Goal: Transaction & Acquisition: Purchase product/service

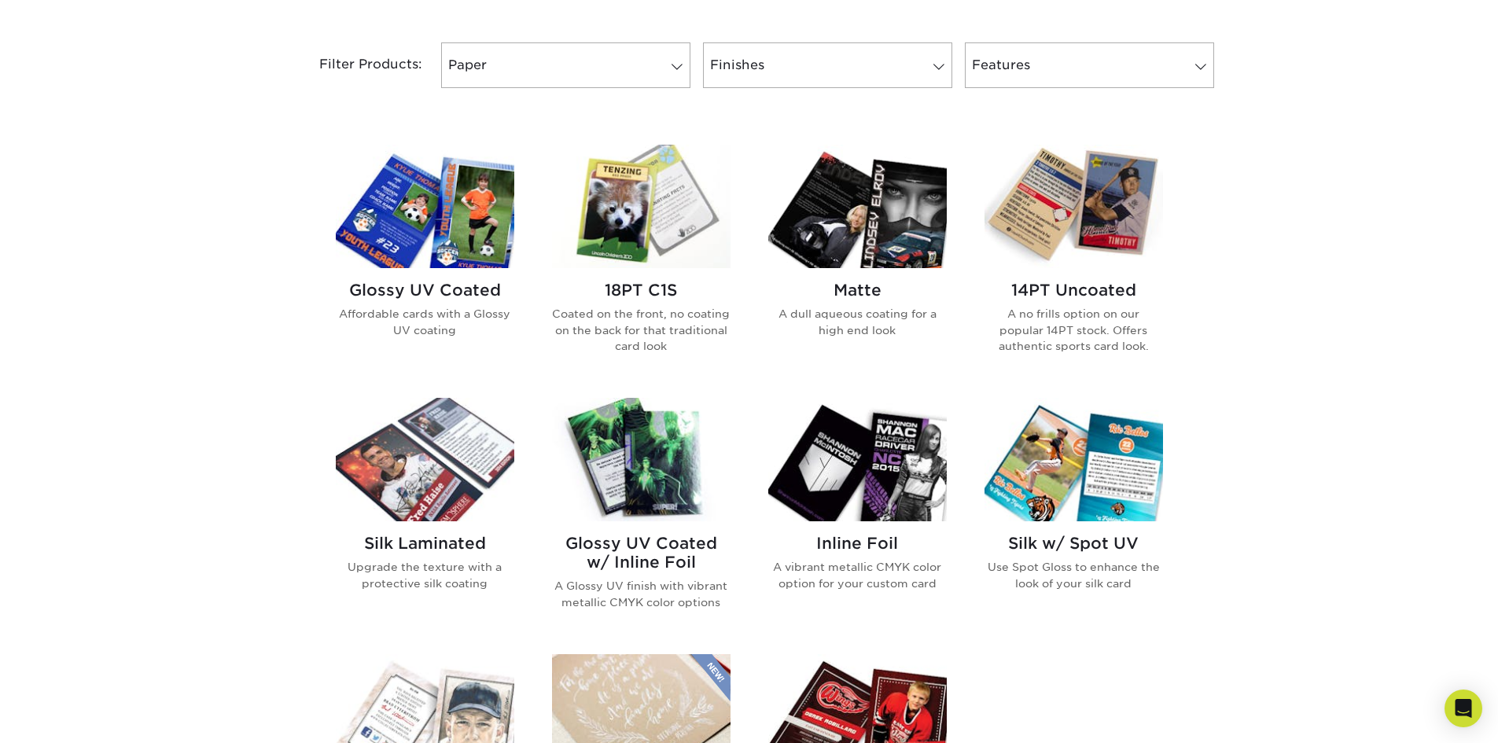
scroll to position [472, 0]
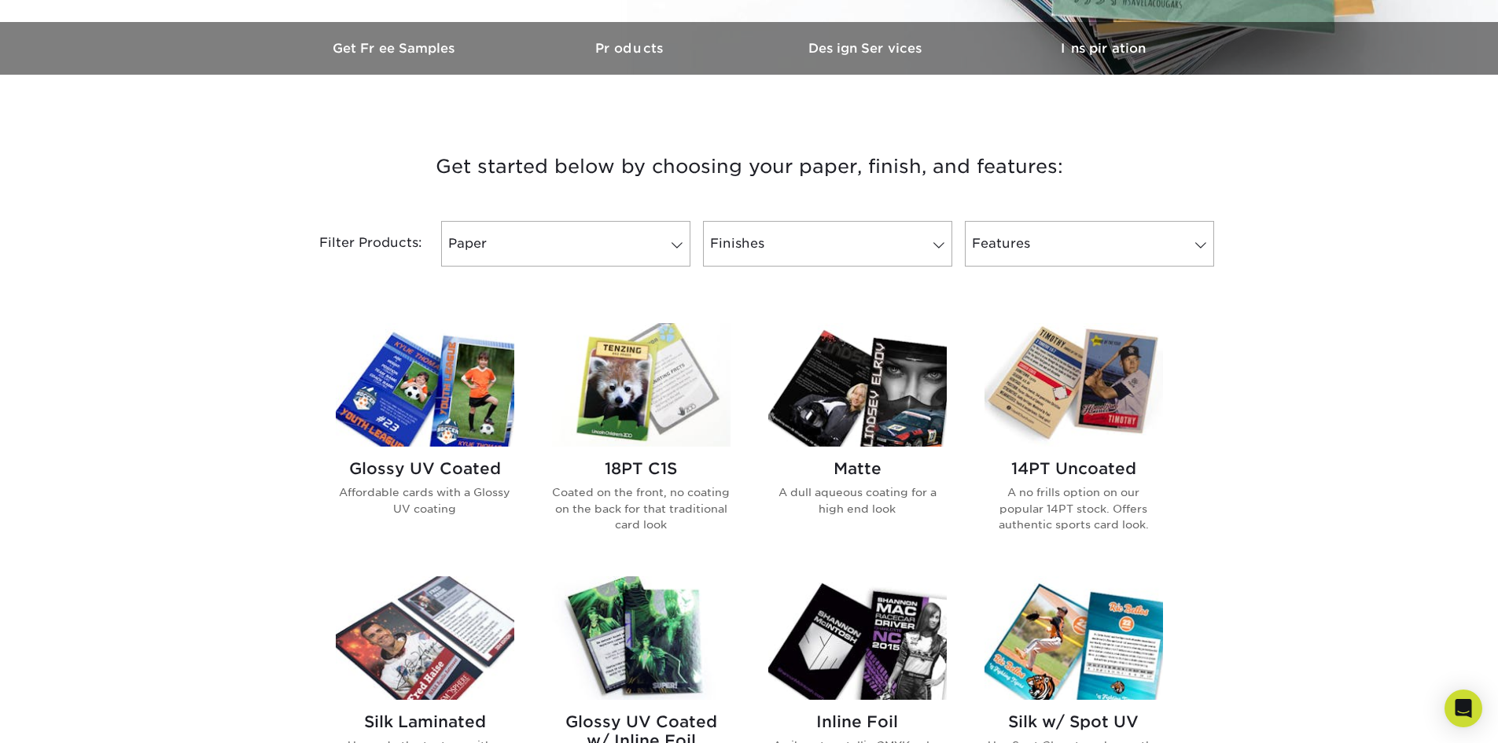
click at [631, 402] on img at bounding box center [641, 384] width 178 height 123
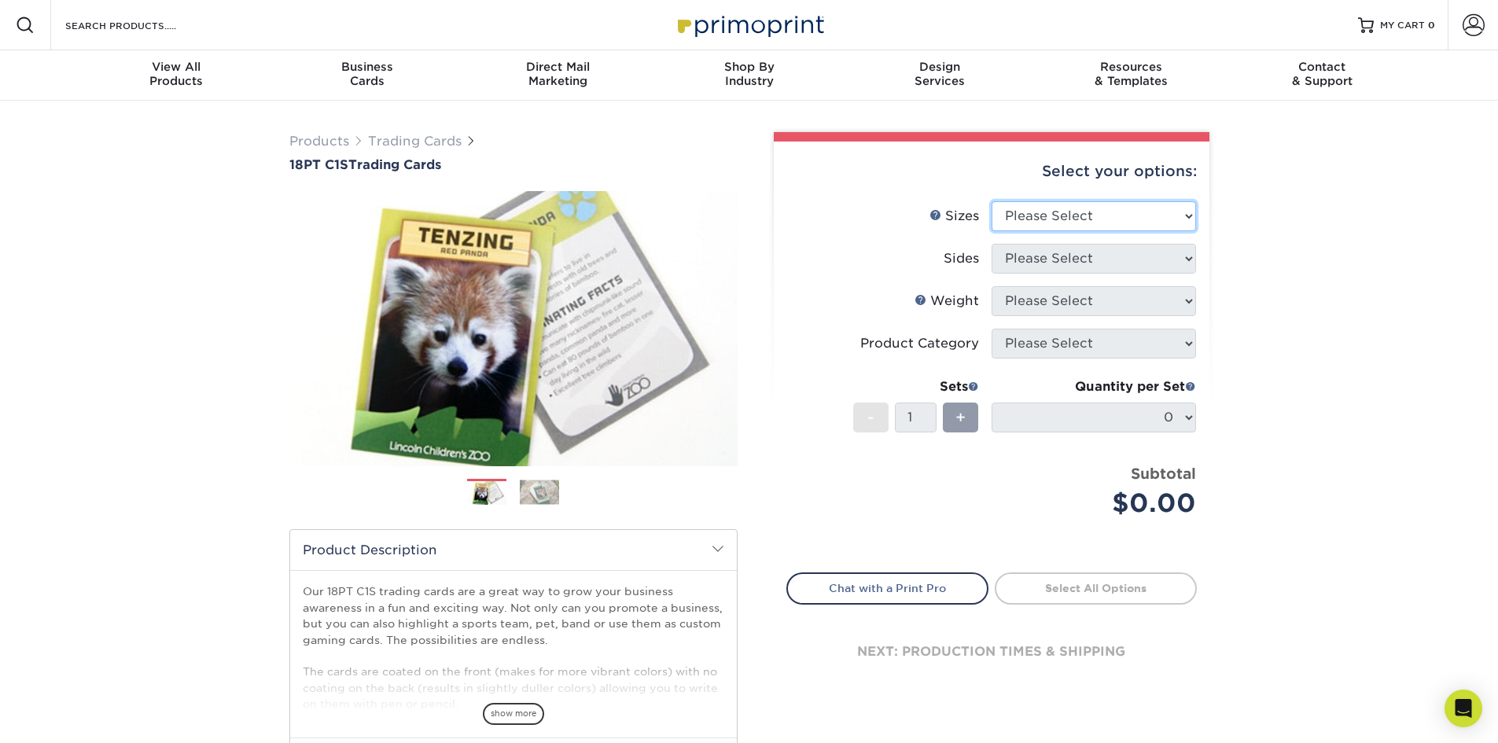
click at [1145, 212] on select "Please Select 2.5" x 3.5"" at bounding box center [1094, 216] width 204 height 30
select select "2.50x3.50"
click at [992, 201] on select "Please Select 2.5" x 3.5"" at bounding box center [1094, 216] width 204 height 30
click at [1075, 261] on select "Please Select Print Both Sides Print Front Only" at bounding box center [1094, 259] width 204 height 30
select select "32d3c223-f82c-492b-b915-ba065a00862f"
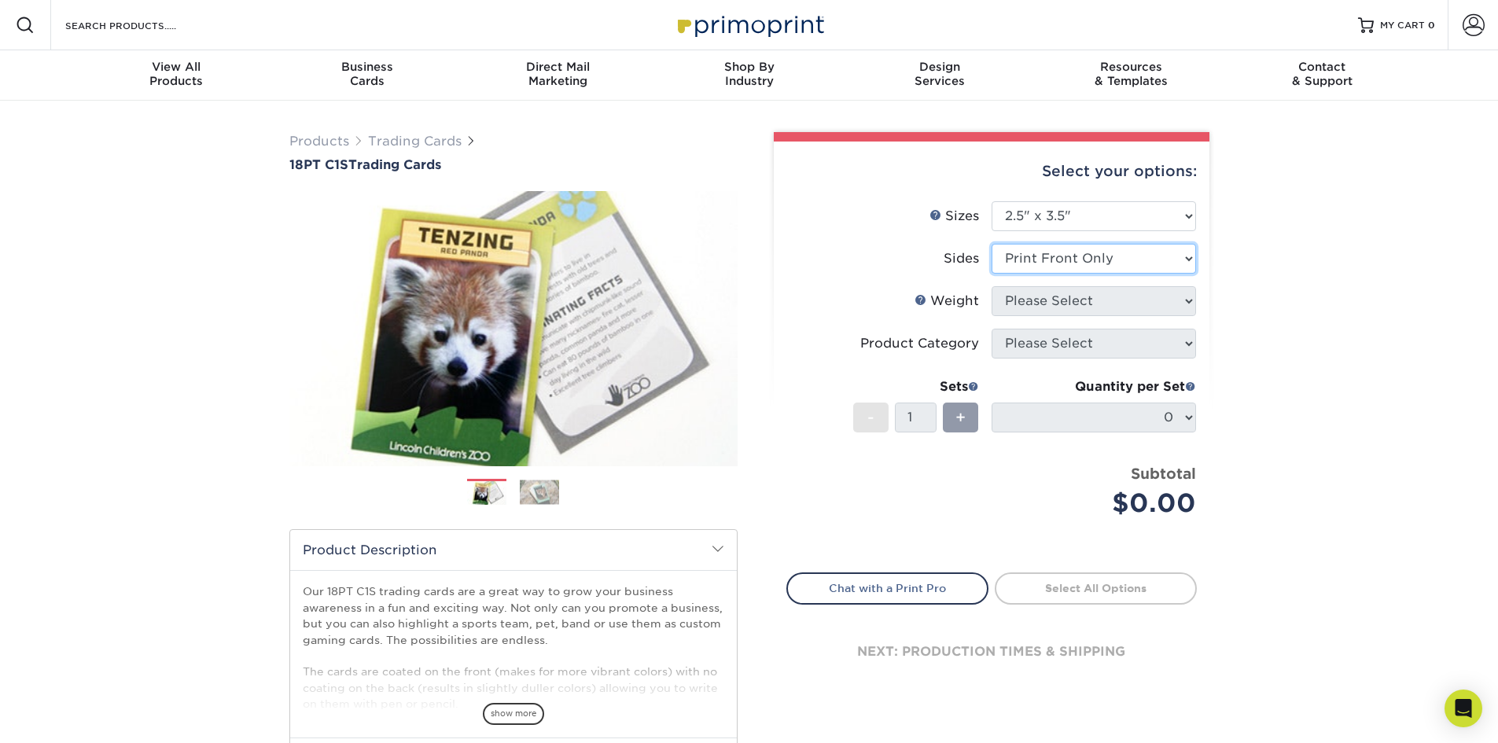
click at [992, 244] on select "Please Select Print Both Sides Print Front Only" at bounding box center [1094, 259] width 204 height 30
click at [1079, 296] on select "Please Select 18PT C1S" at bounding box center [1094, 301] width 204 height 30
select select "18PTC1S"
click at [992, 286] on select "Please Select 18PT C1S" at bounding box center [1094, 301] width 204 height 30
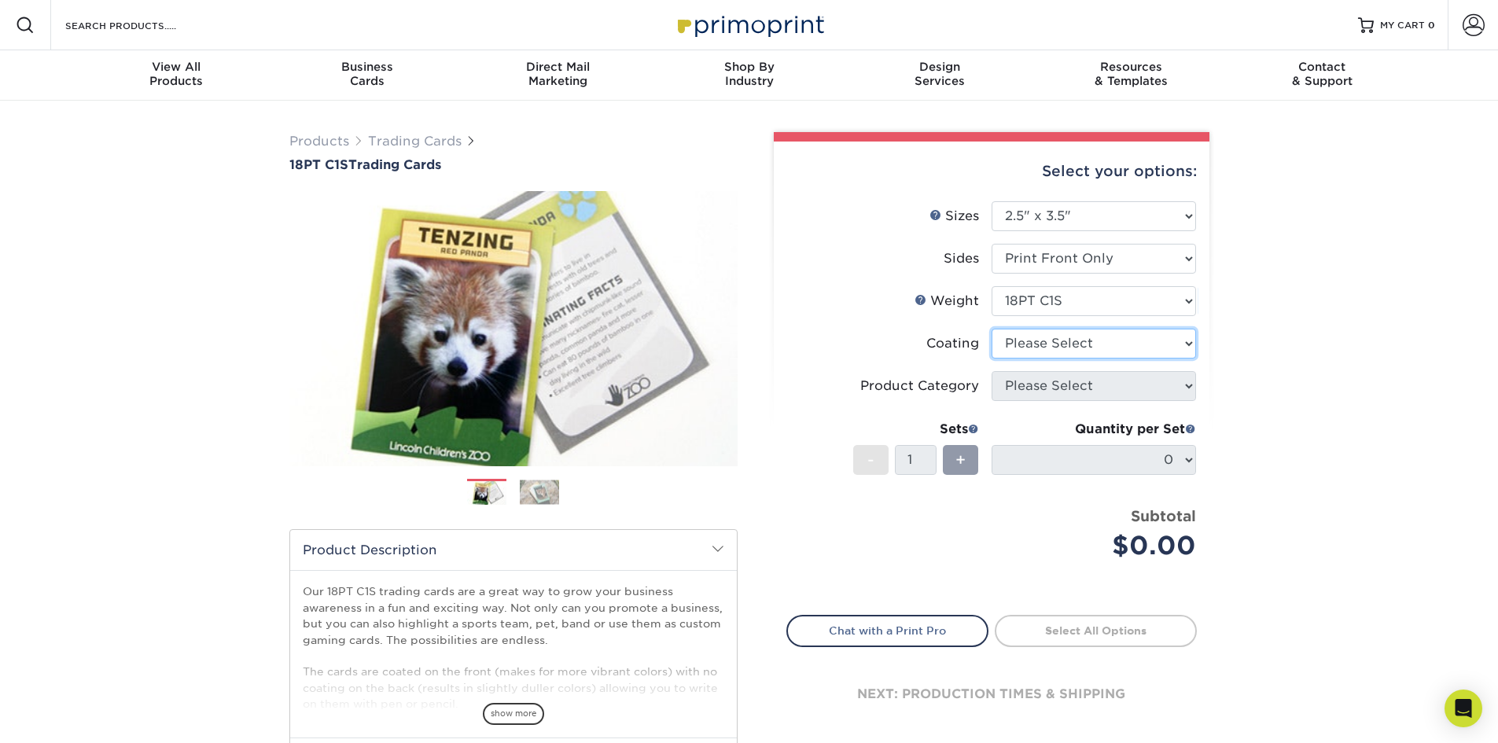
click at [1071, 342] on select at bounding box center [1094, 344] width 204 height 30
select select "1e8116af-acfc-44b1-83dc-8181aa338834"
click at [992, 329] on select at bounding box center [1094, 344] width 204 height 30
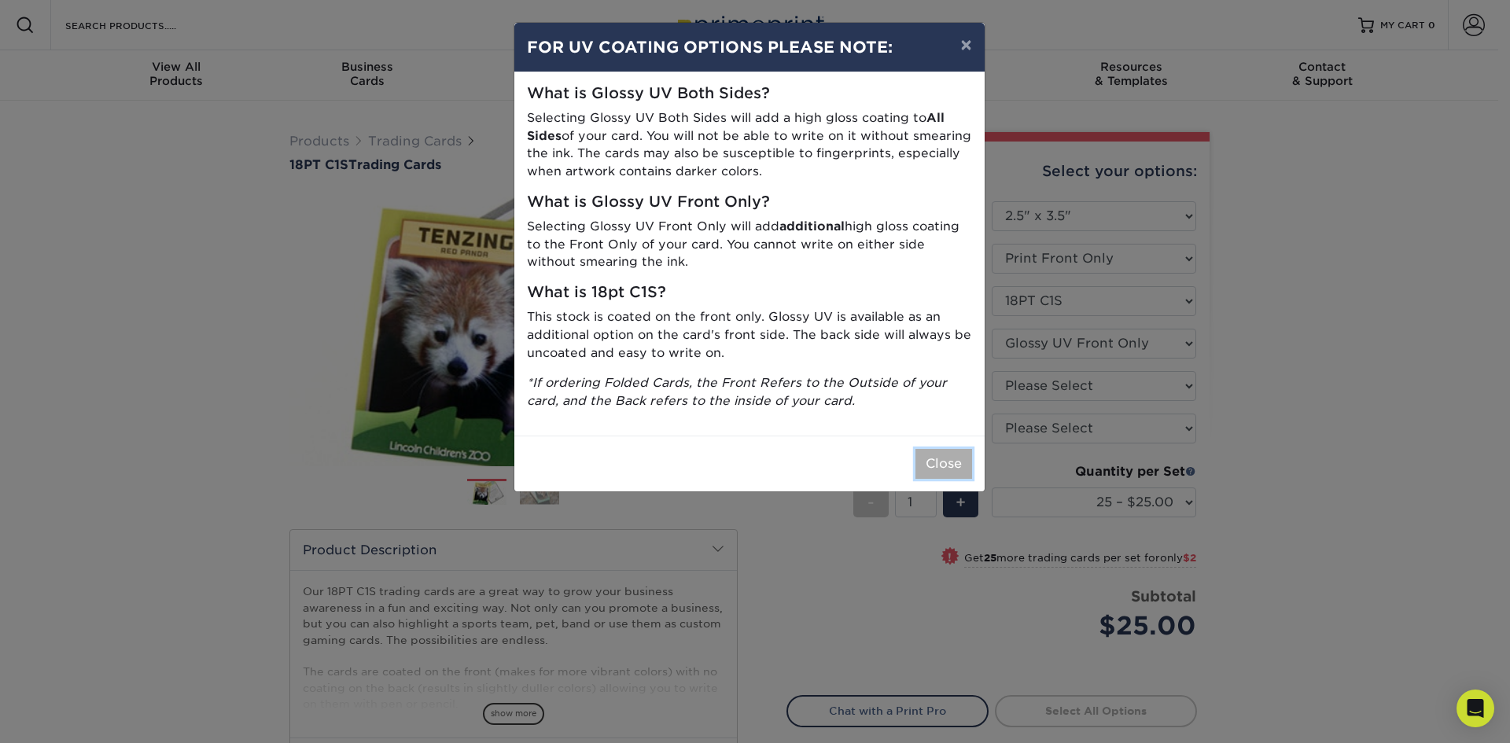
click at [933, 465] on button "Close" at bounding box center [943, 464] width 57 height 30
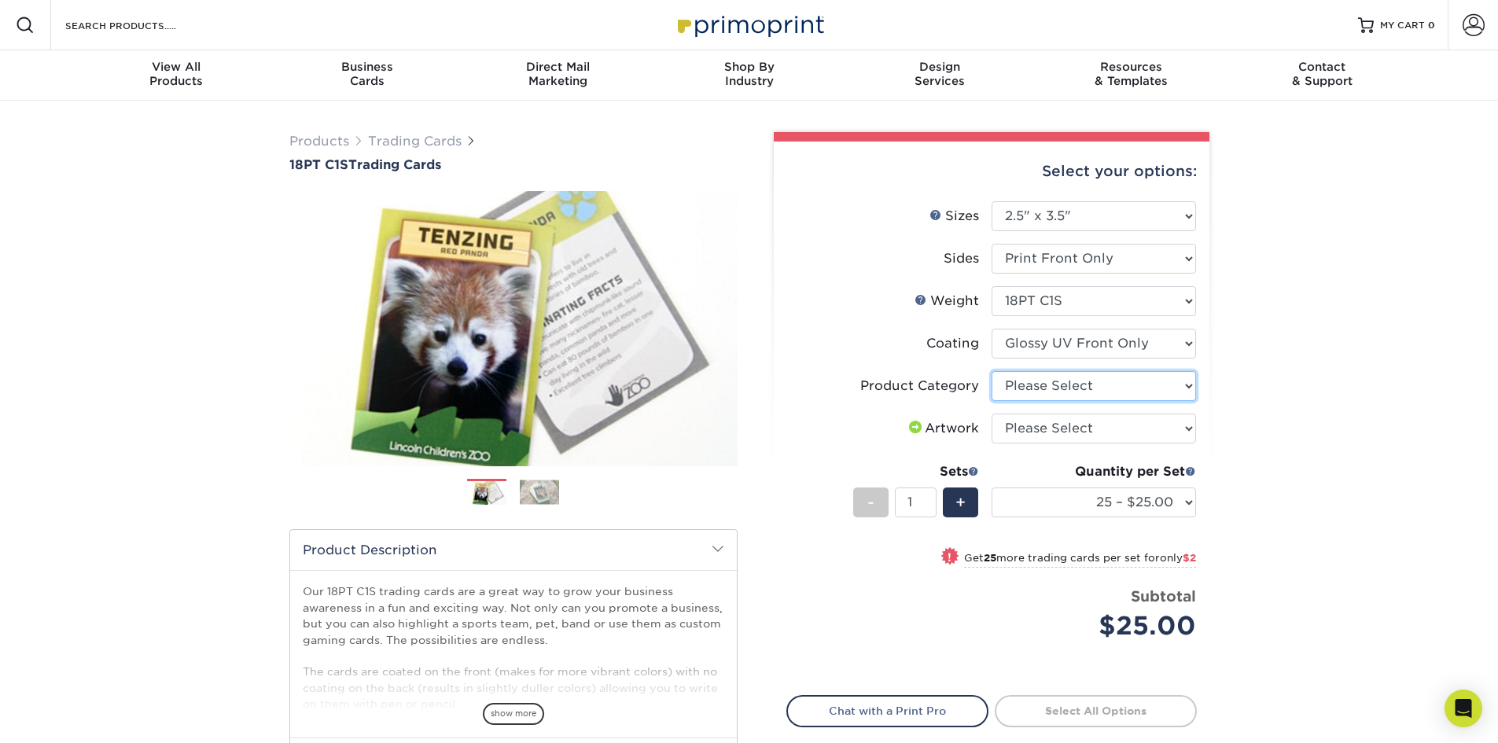
click at [1091, 384] on select "Please Select Trading Cards" at bounding box center [1094, 386] width 204 height 30
select select "c2f9bce9-36c2-409d-b101-c29d9d031e18"
click at [992, 371] on select "Please Select Trading Cards" at bounding box center [1094, 386] width 204 height 30
click at [1075, 425] on select "Please Select I will upload files I need a design - $100" at bounding box center [1094, 429] width 204 height 30
select select "upload"
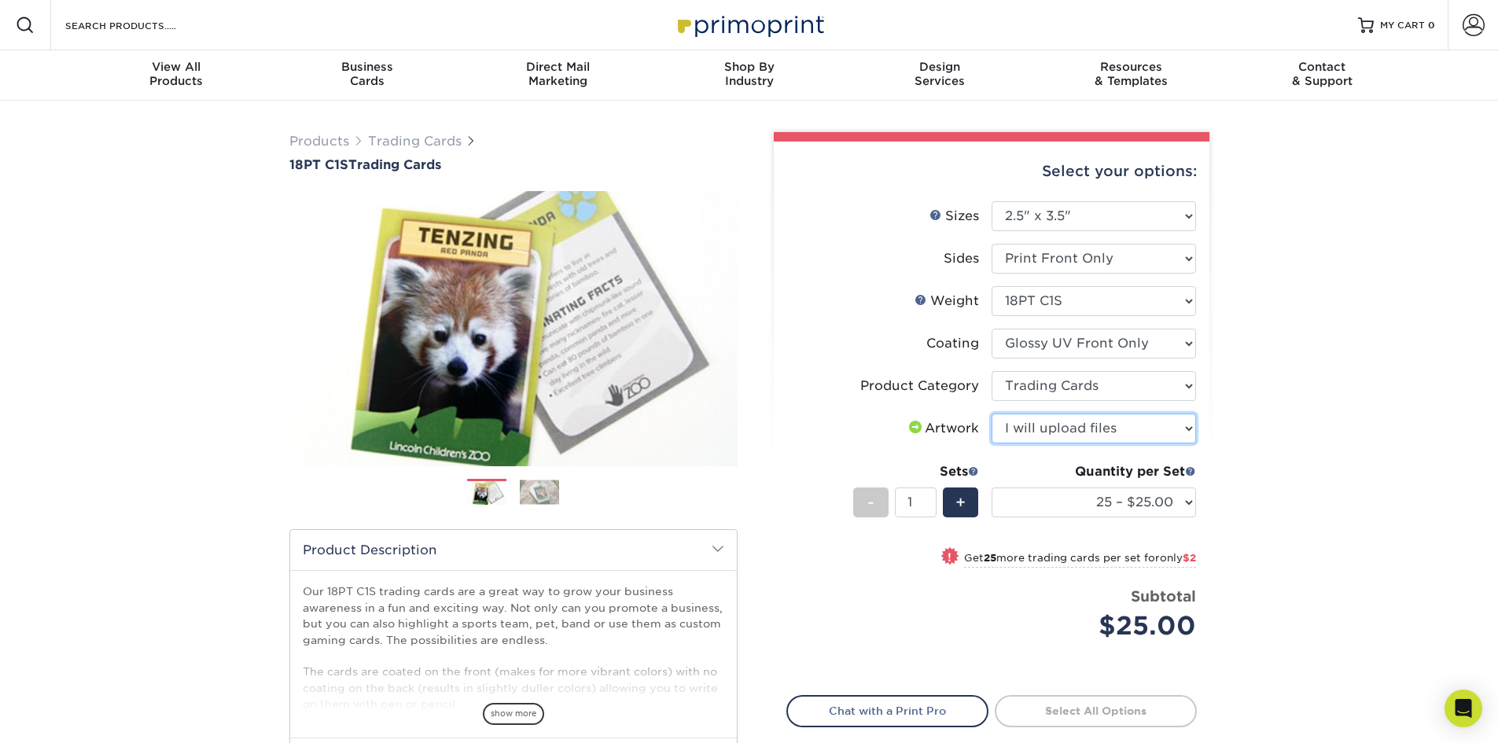
click at [992, 414] on select "Please Select I will upload files I need a design - $100" at bounding box center [1094, 429] width 204 height 30
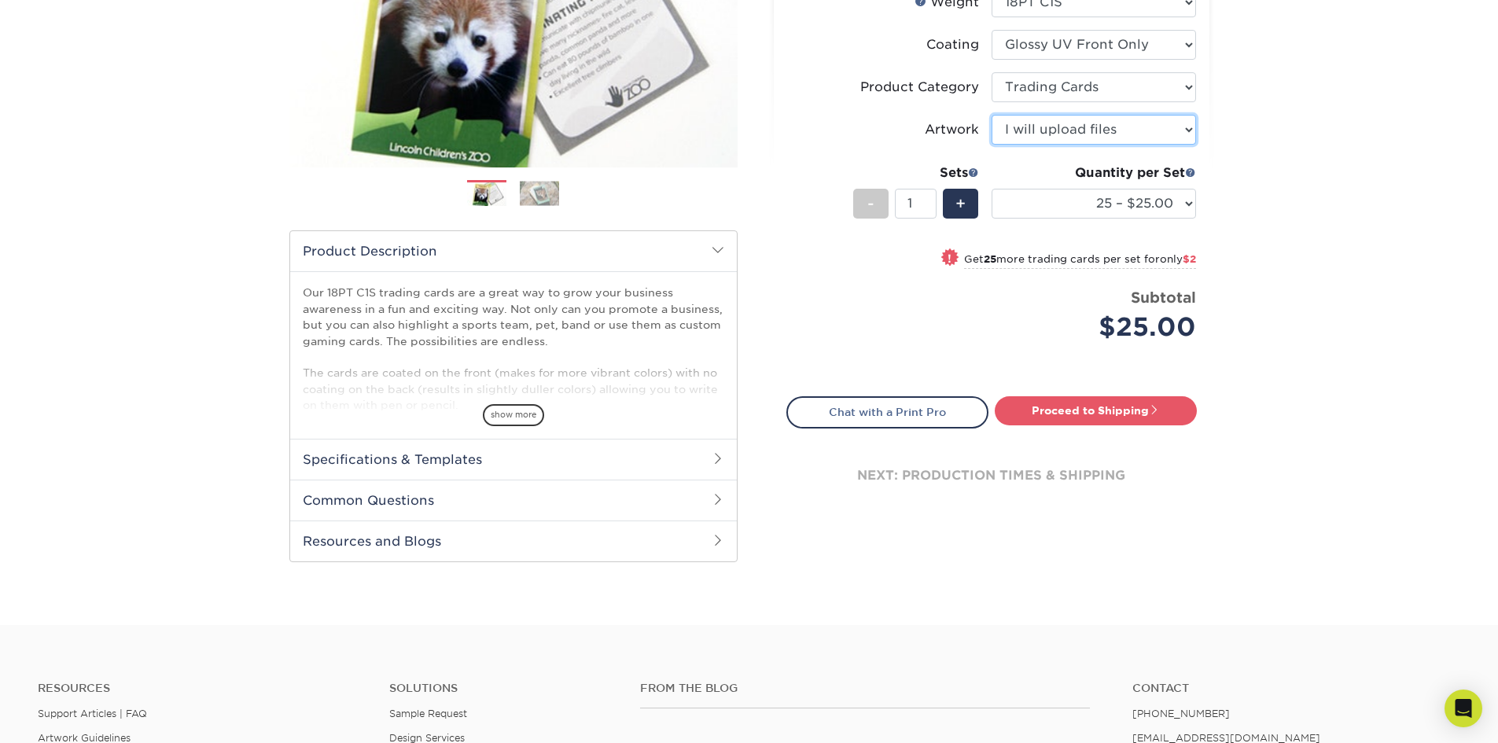
scroll to position [248, 0]
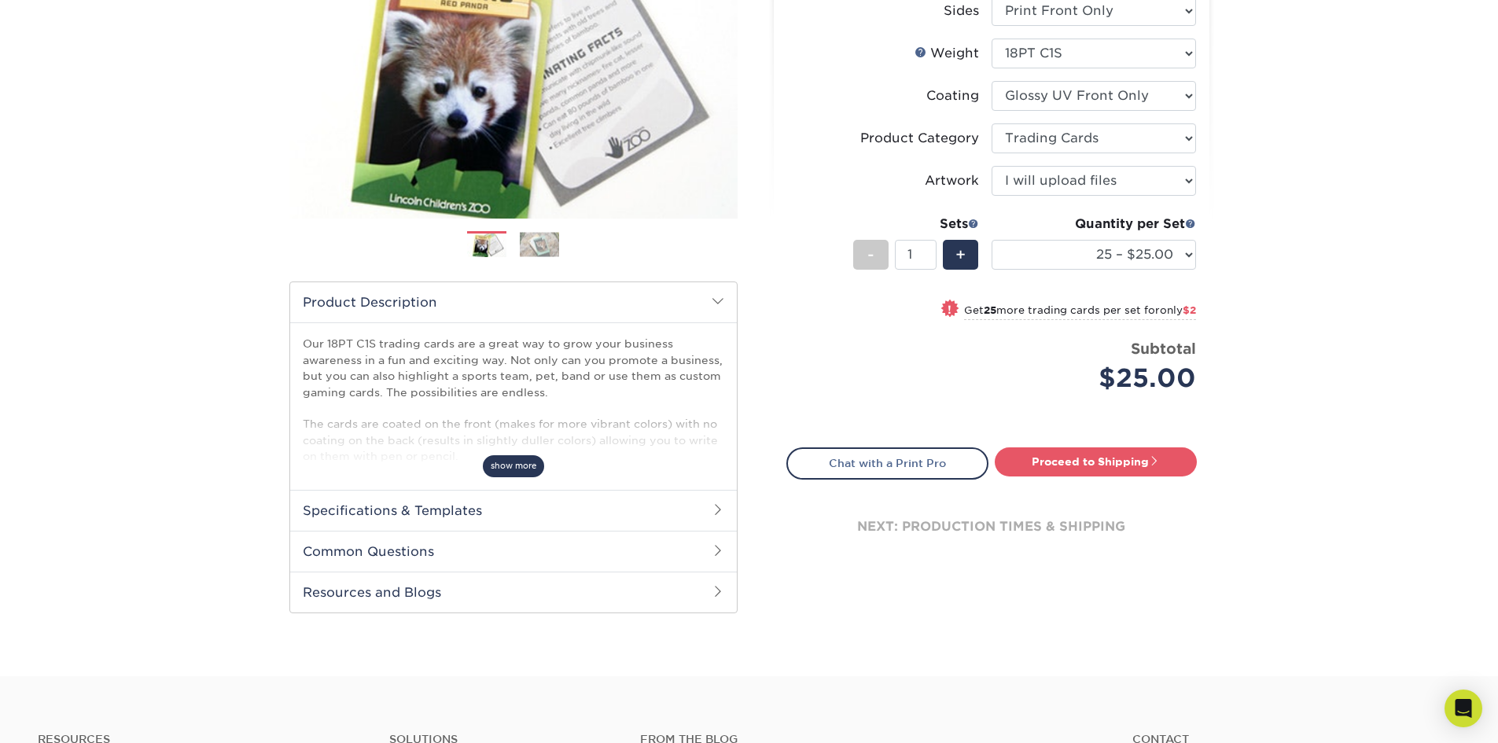
click at [529, 466] on span "show more" at bounding box center [513, 465] width 61 height 21
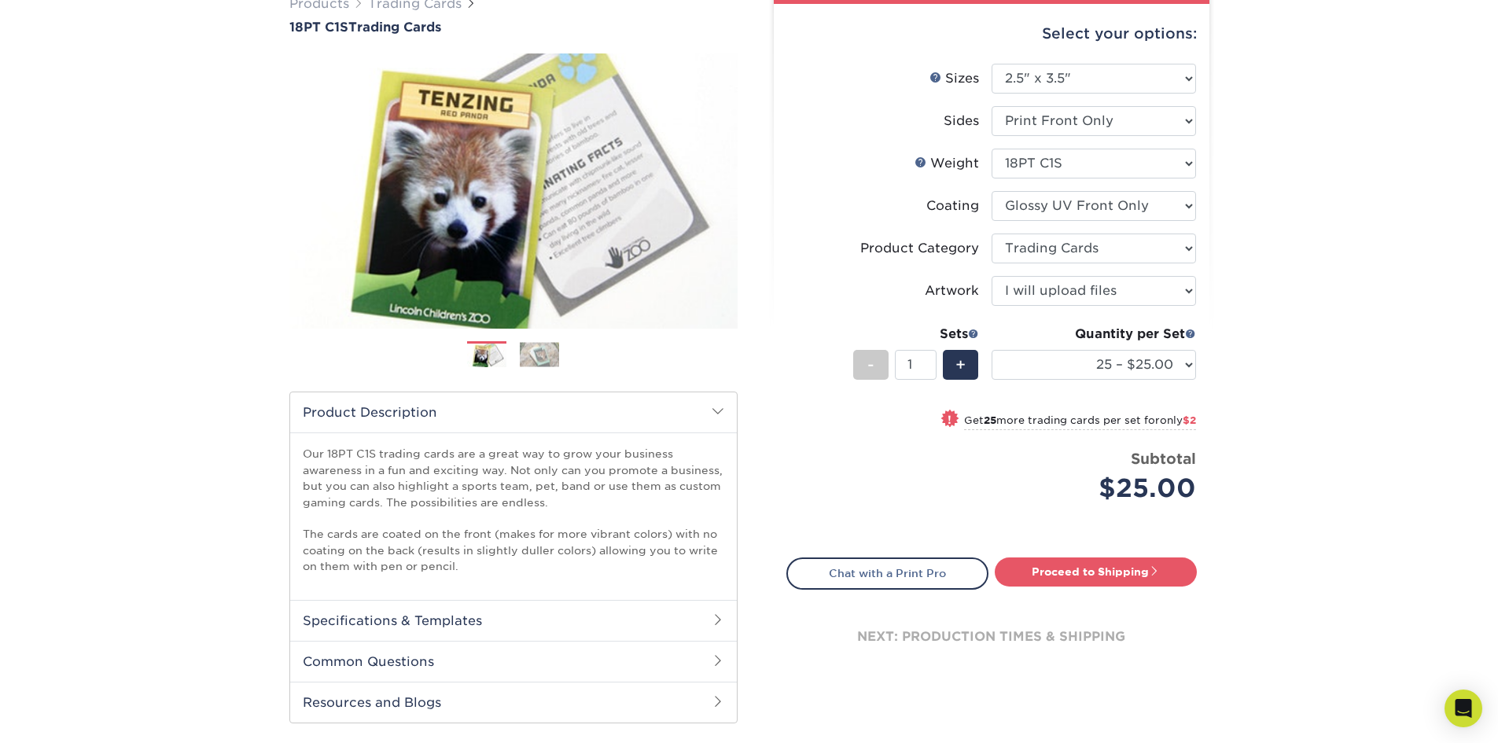
scroll to position [90, 0]
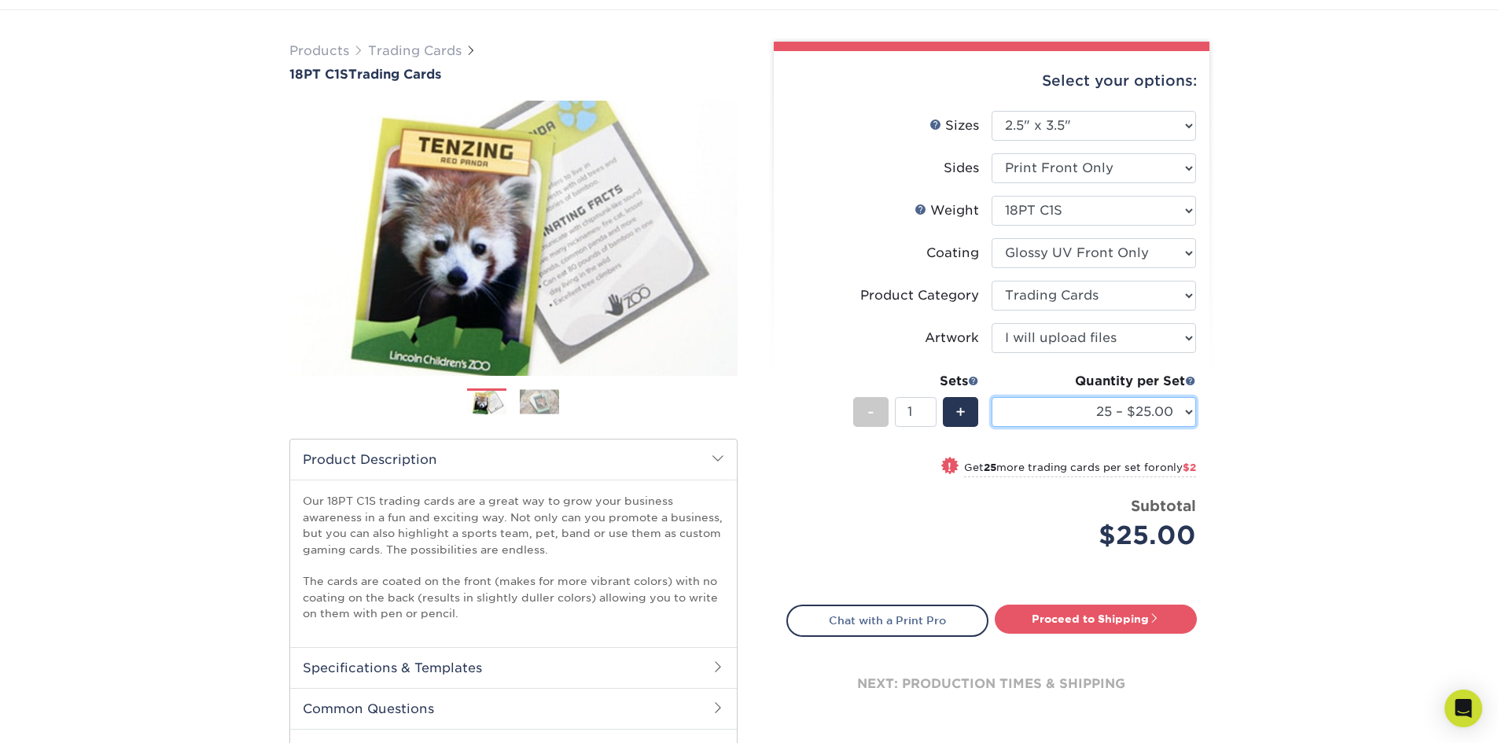
click at [1112, 411] on select "25 – $25.00 50 – $27.00 75 – $28.00 100 – $38.00 250 – $48.00 500 – $58.00 1000…" at bounding box center [1094, 412] width 204 height 30
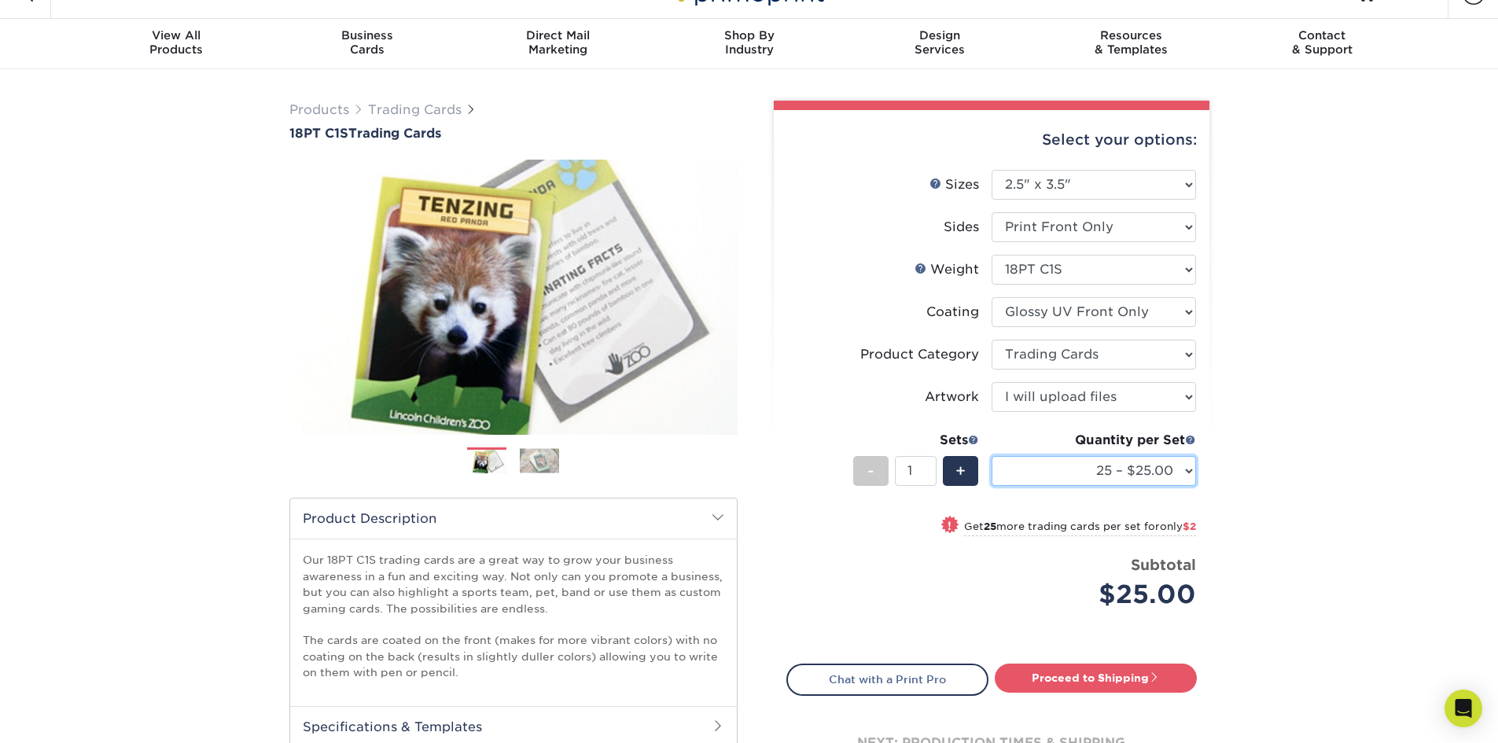
scroll to position [0, 0]
